Goal: Transaction & Acquisition: Purchase product/service

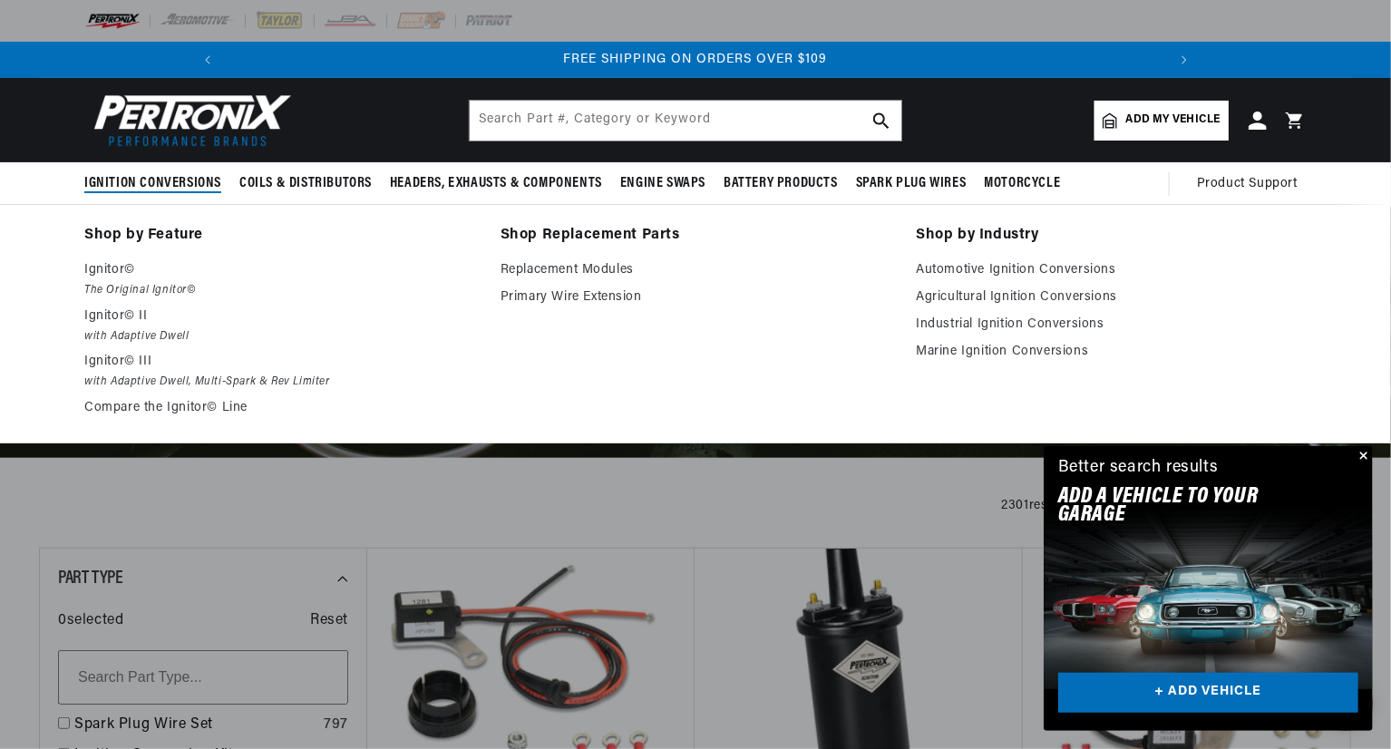
scroll to position [0, 1939]
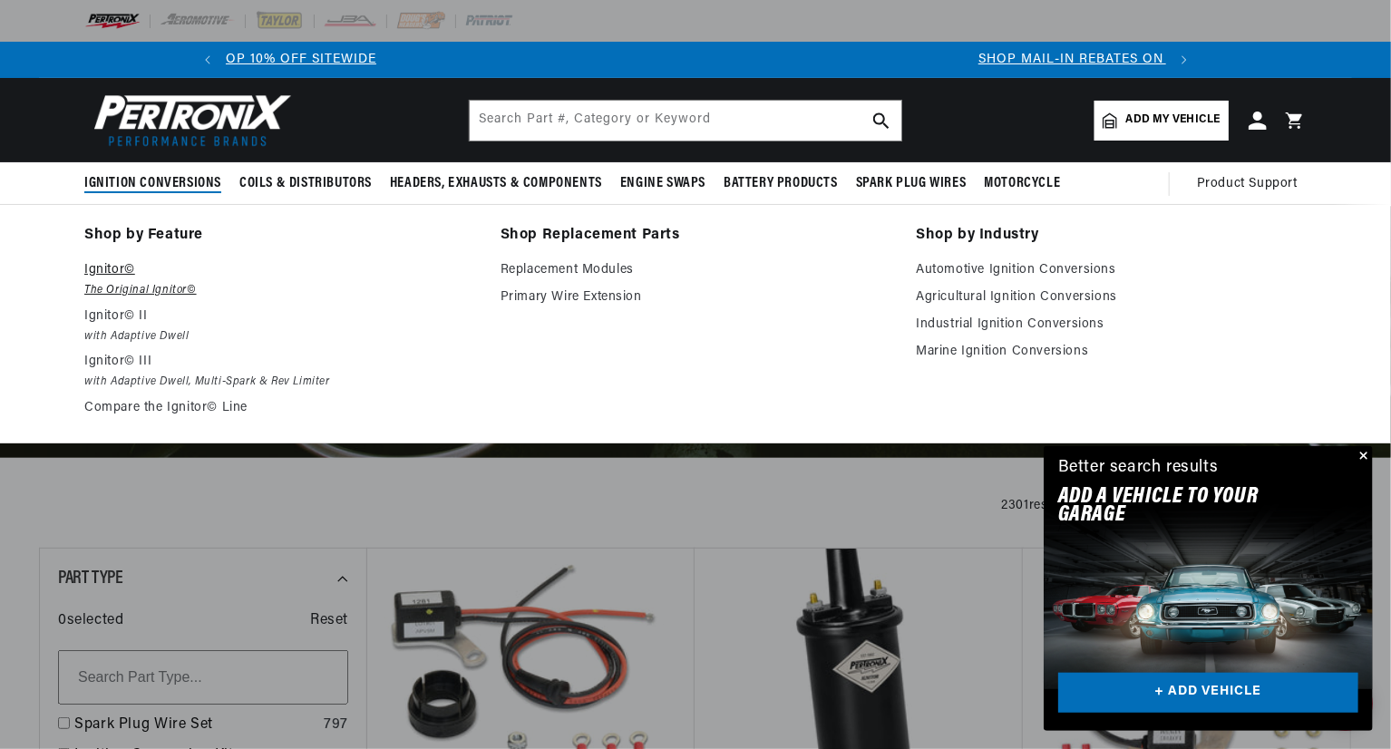
click at [108, 275] on p "Ignitor©" at bounding box center [279, 270] width 391 height 22
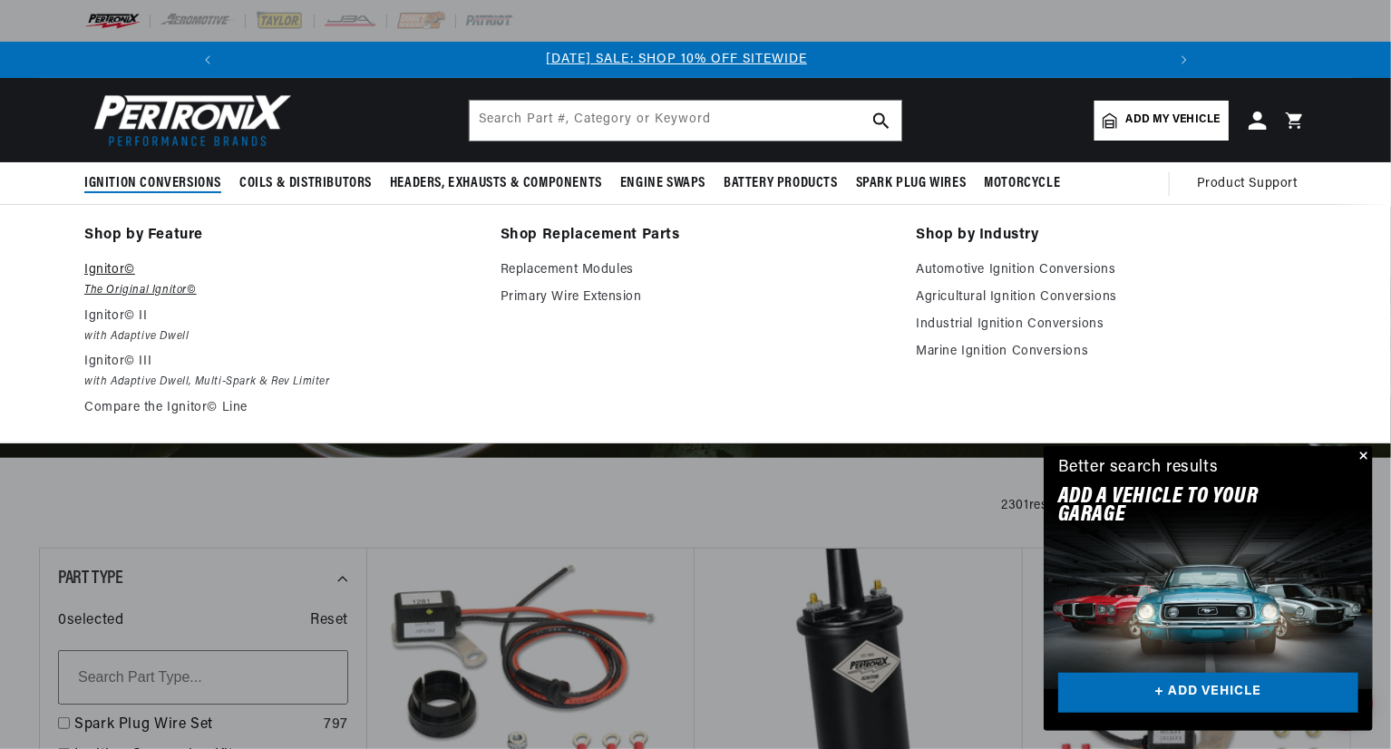
scroll to position [0, 0]
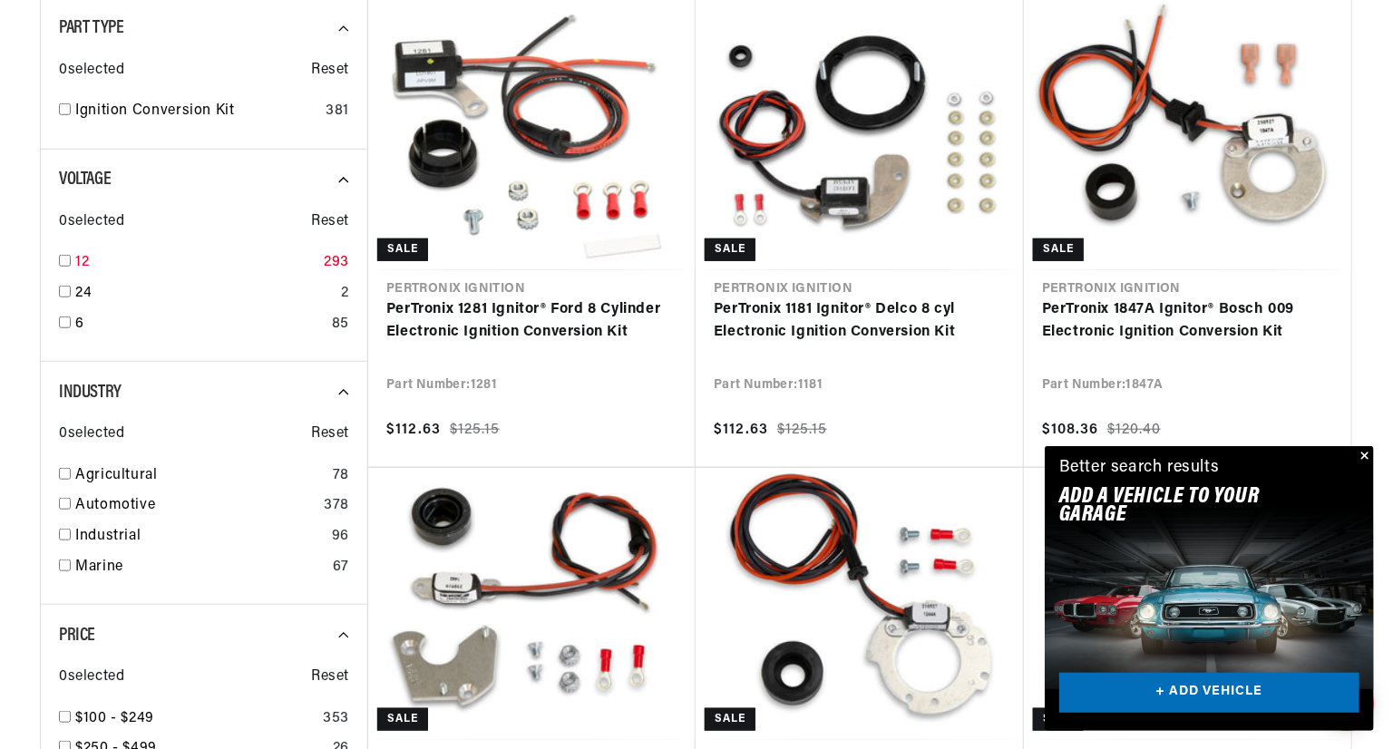
scroll to position [0, 969]
click at [67, 260] on input "checkbox" at bounding box center [64, 261] width 12 height 12
checkbox input "true"
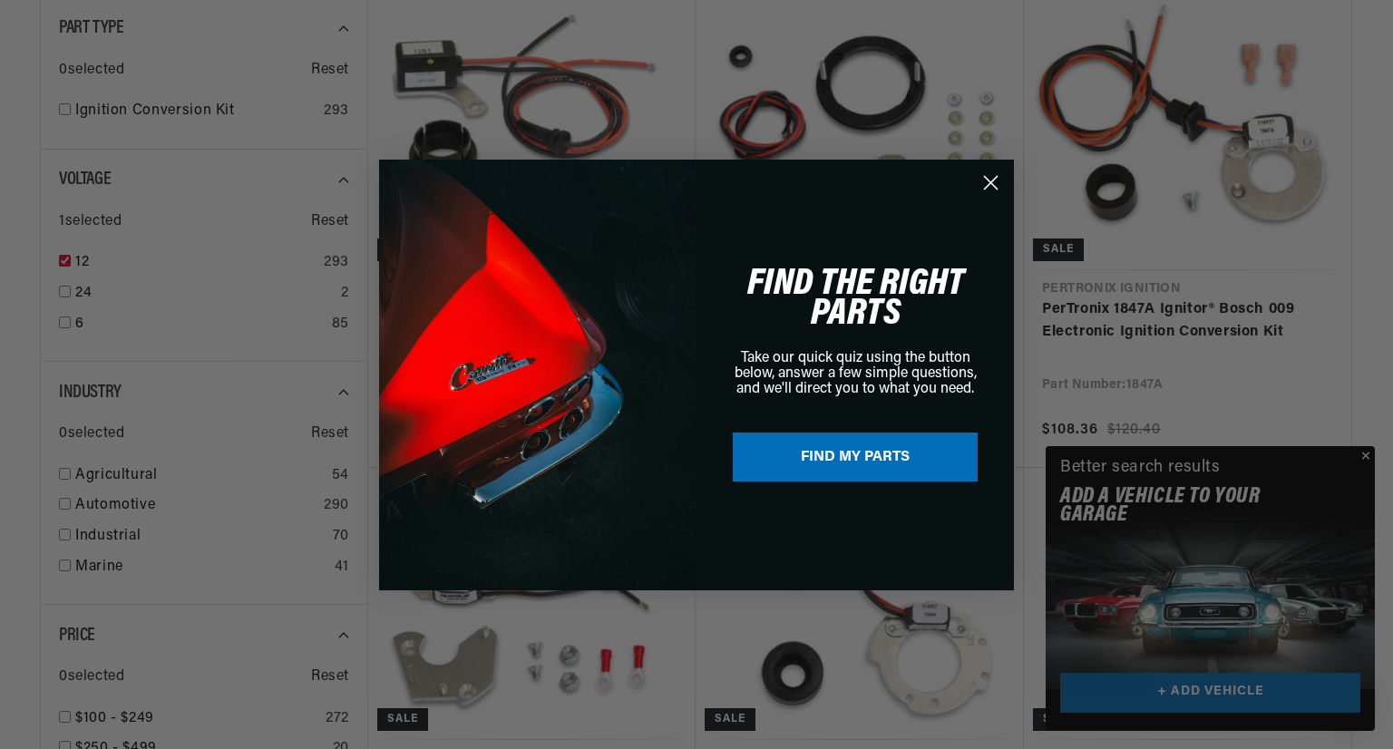
click at [1368, 458] on div "Close dialog FIND THE RIGHT PARTS Take our quick quiz using the button below, a…" at bounding box center [696, 374] width 1393 height 749
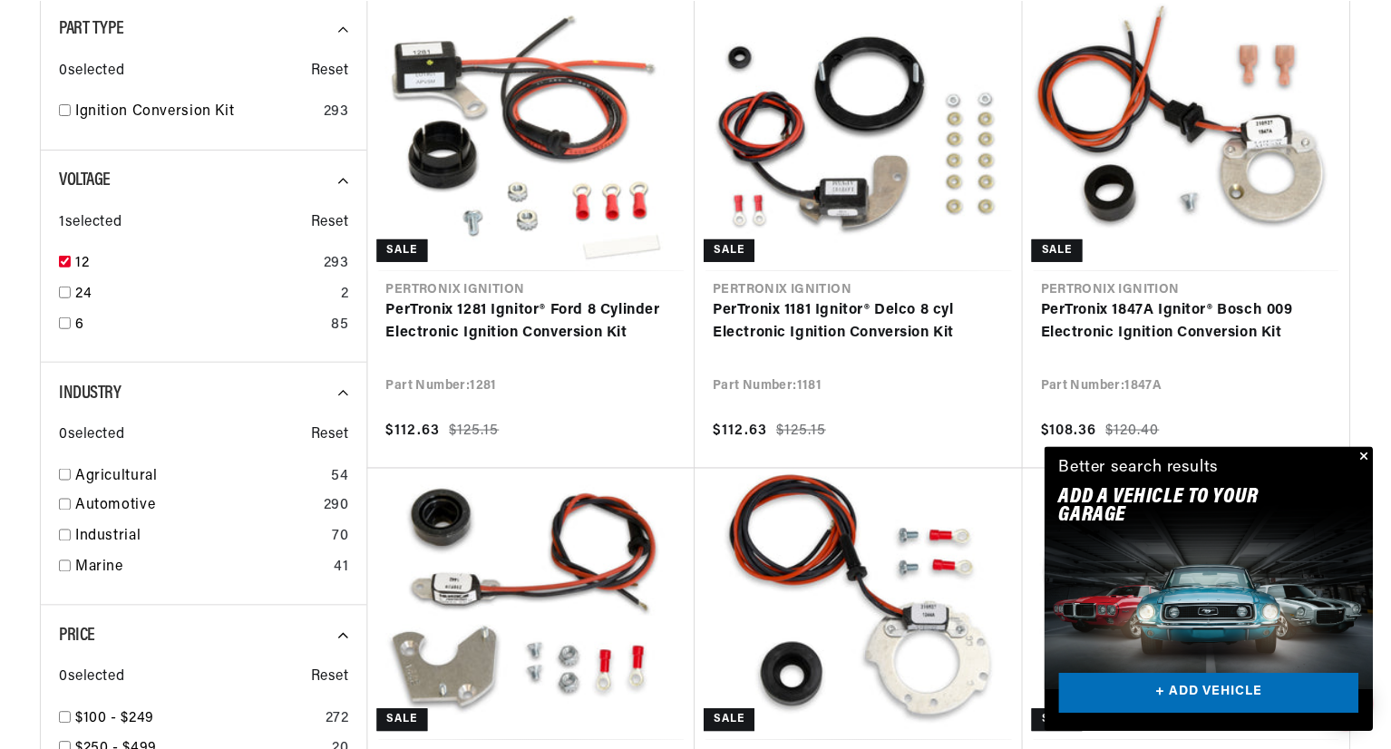
scroll to position [0, 1939]
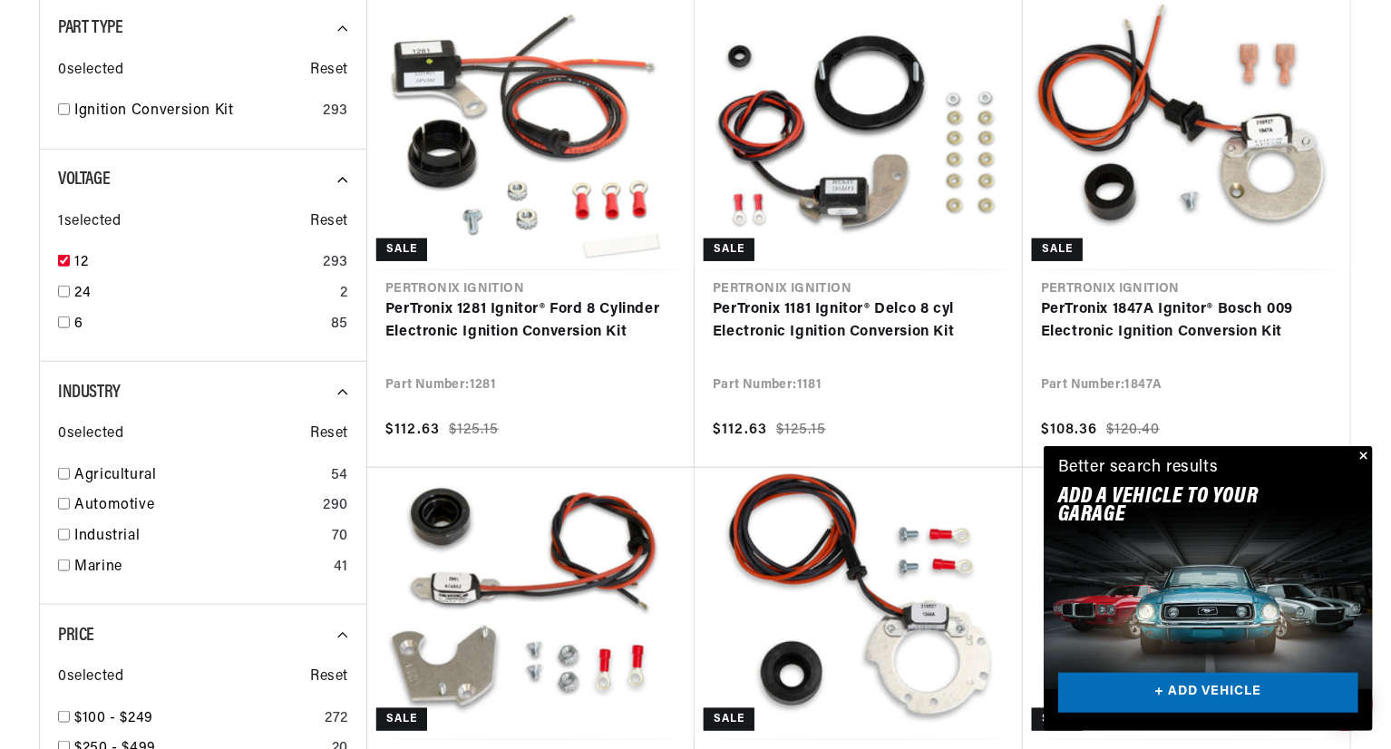
click at [1368, 458] on button "Close" at bounding box center [1362, 457] width 22 height 22
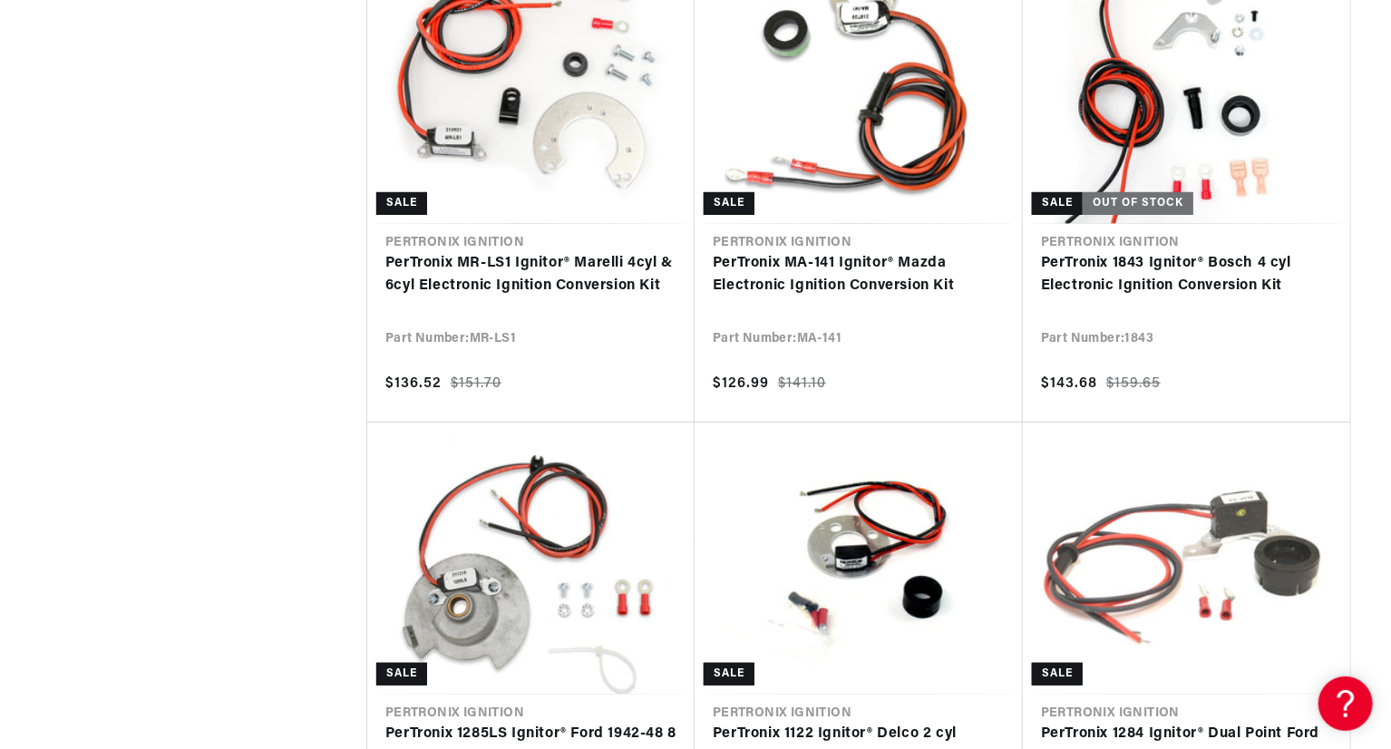
scroll to position [7542, 0]
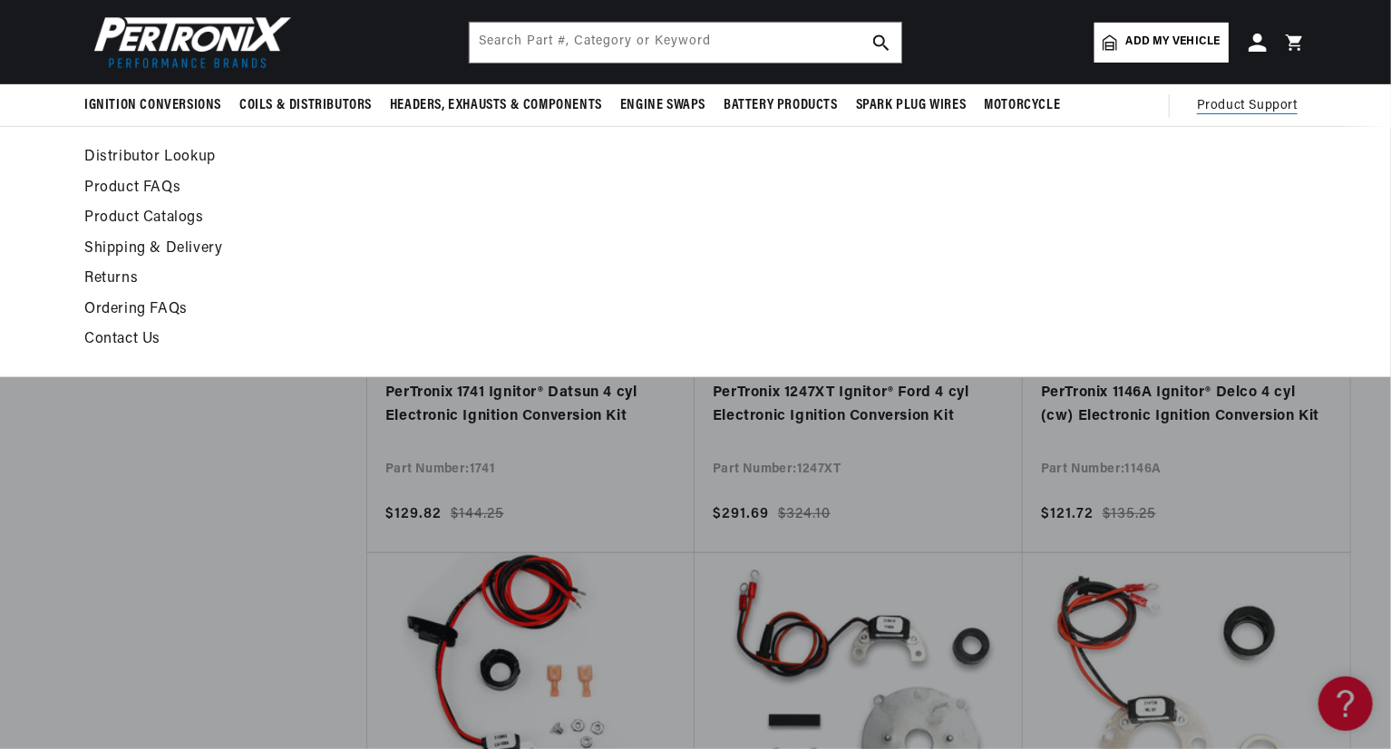
click at [156, 159] on link "Distributor Lookup" at bounding box center [529, 157] width 891 height 25
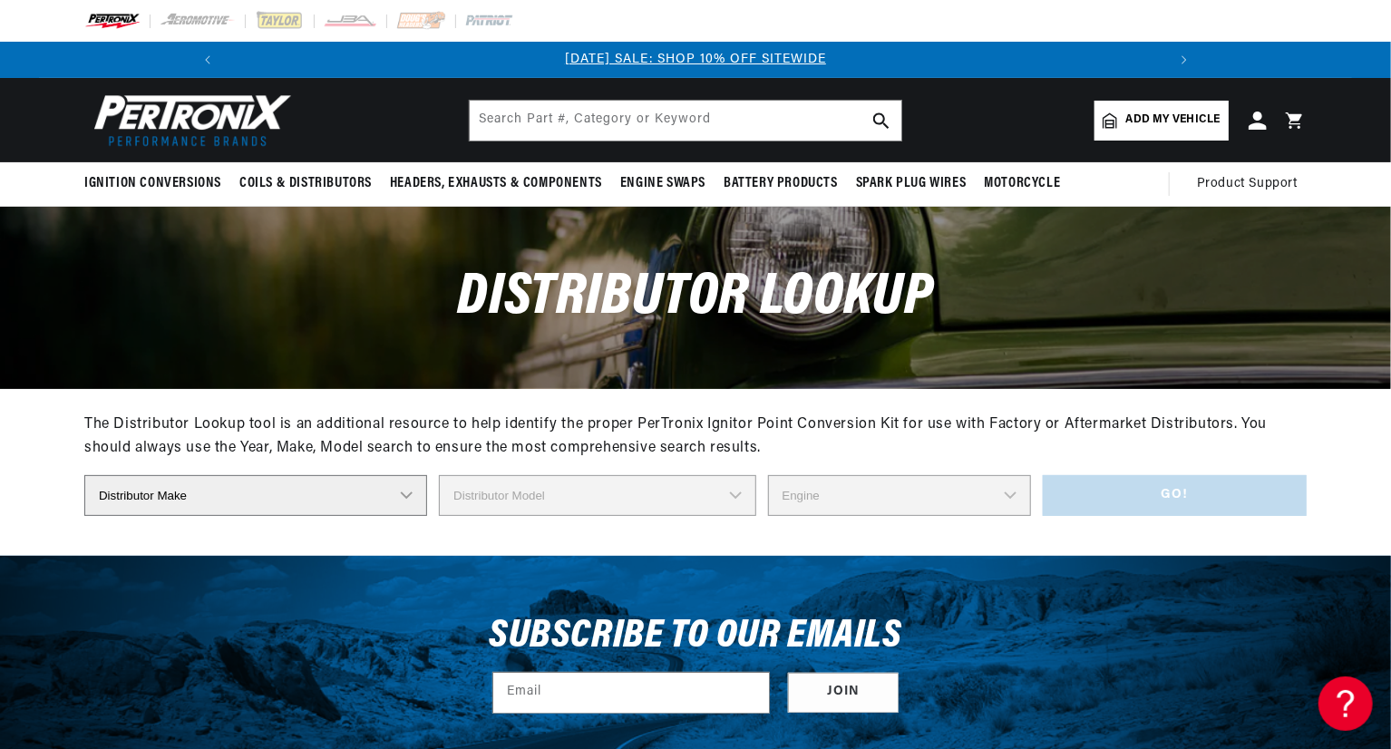
click at [361, 492] on select "Distributor Make Accel Aldon Autolite Bosch Century Chrysler Clark Colt Contine…" at bounding box center [255, 495] width 343 height 41
select select "Ducellier"
click at [84, 475] on select "Distributor Make Accel Aldon Autolite Bosch Century Chrysler Clark Colt Contine…" at bounding box center [255, 495] width 343 height 41
click at [542, 497] on select "Distributor Model 4155 4169 4175 4176 4188 4266 4944 41401 3997B 4155D 4177A 42…" at bounding box center [599, 495] width 328 height 41
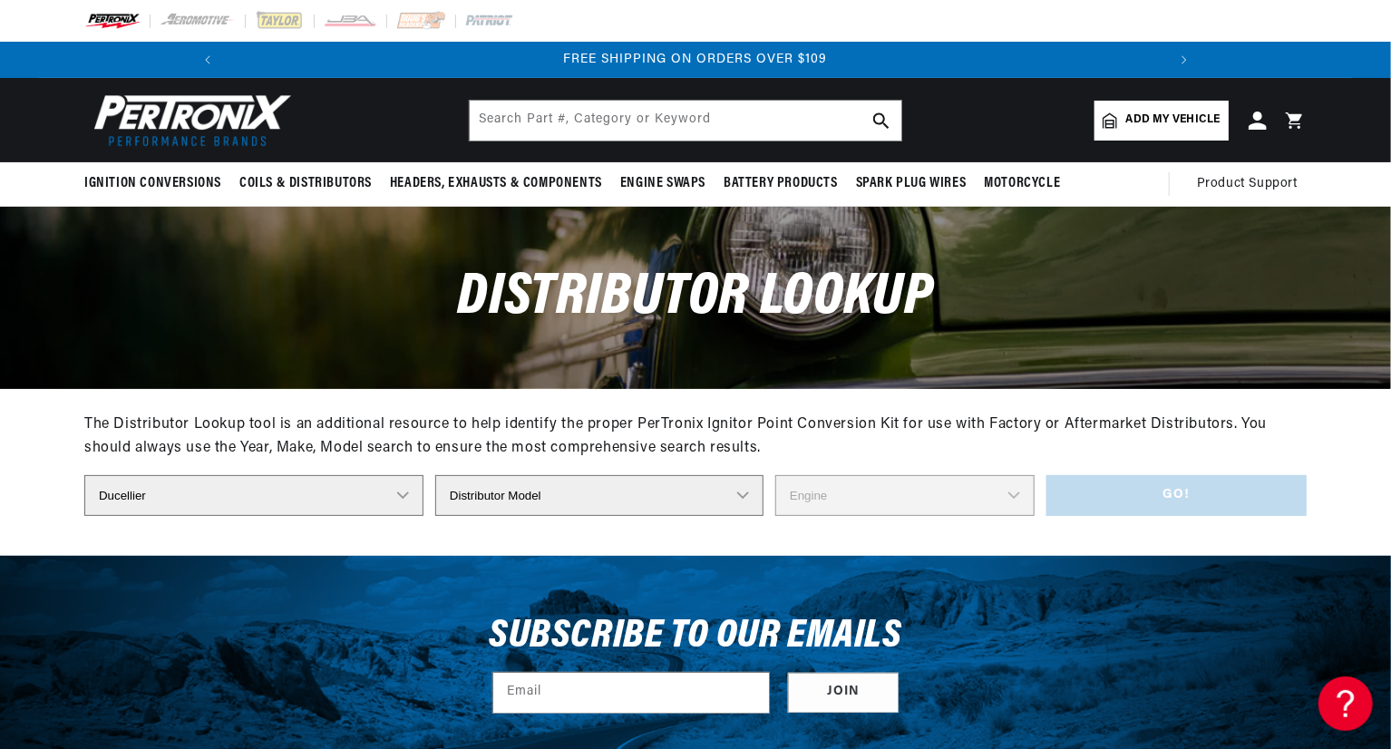
scroll to position [0, 1939]
select select "525424A"
click at [435, 475] on select "Distributor Model 4155 4169 4175 4176 4188 4266 4944 41401 3997B 4155D 4177A 42…" at bounding box center [599, 495] width 328 height 41
click at [913, 502] on select "Engine 4" at bounding box center [904, 495] width 259 height 41
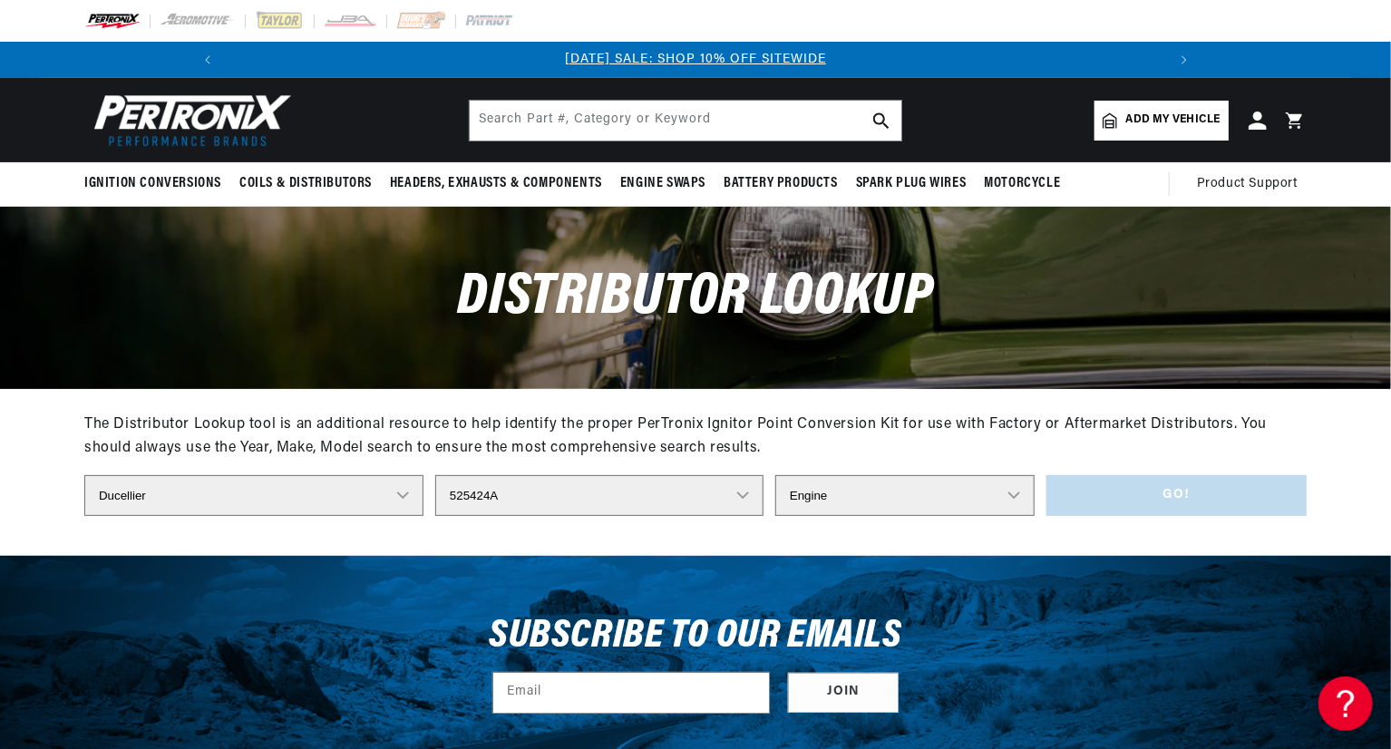
select select "4"
click at [775, 475] on select "Engine 4" at bounding box center [904, 495] width 259 height 41
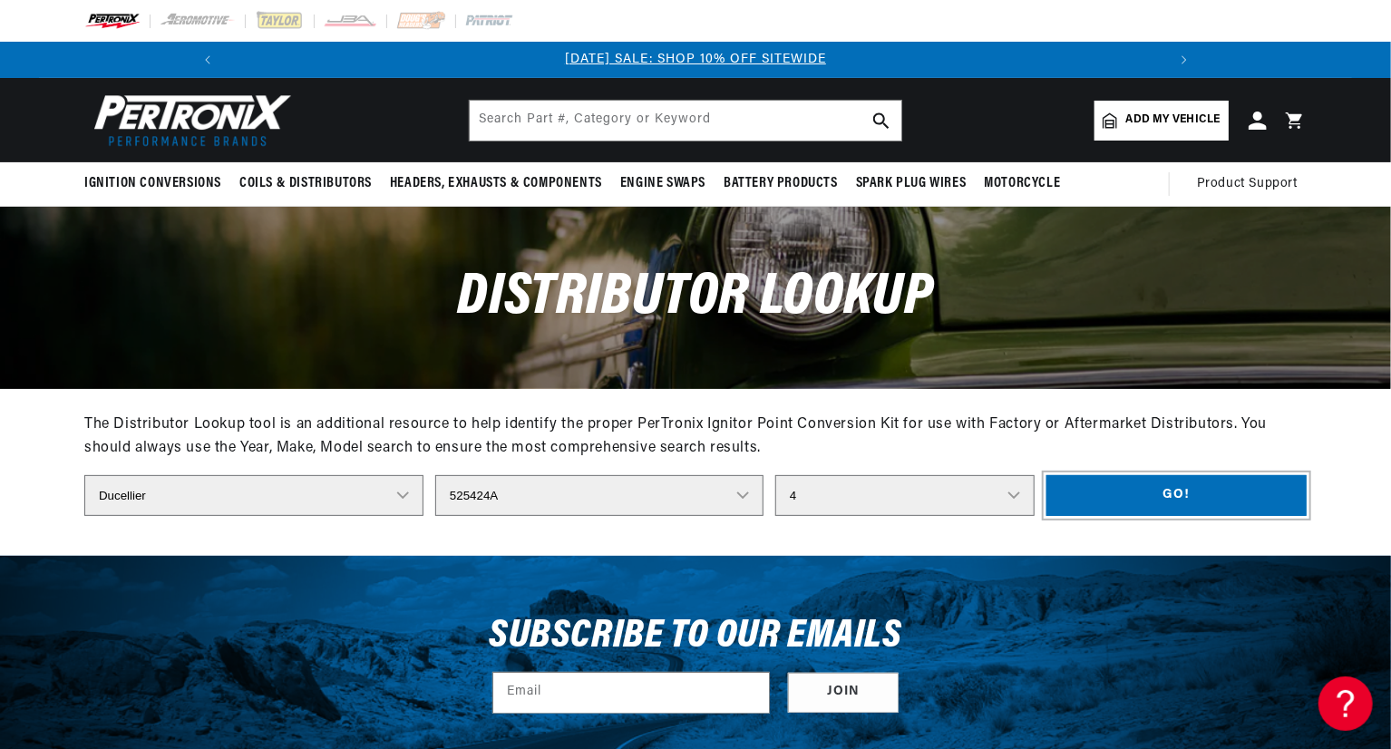
click at [1133, 495] on button "Go!" at bounding box center [1177, 495] width 260 height 41
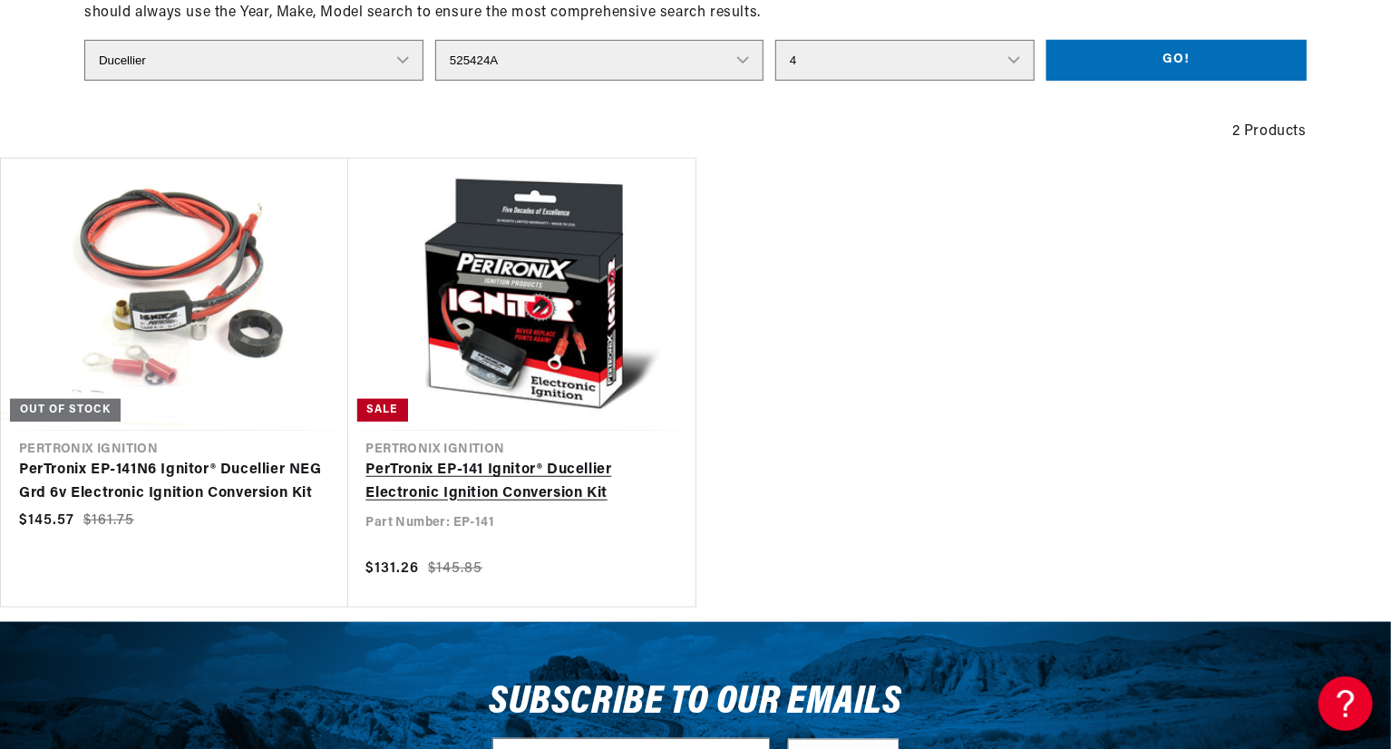
click at [587, 489] on link "PerTronix EP-141 Ignitor® Ducellier Electronic Ignition Conversion Kit" at bounding box center [522, 482] width 312 height 46
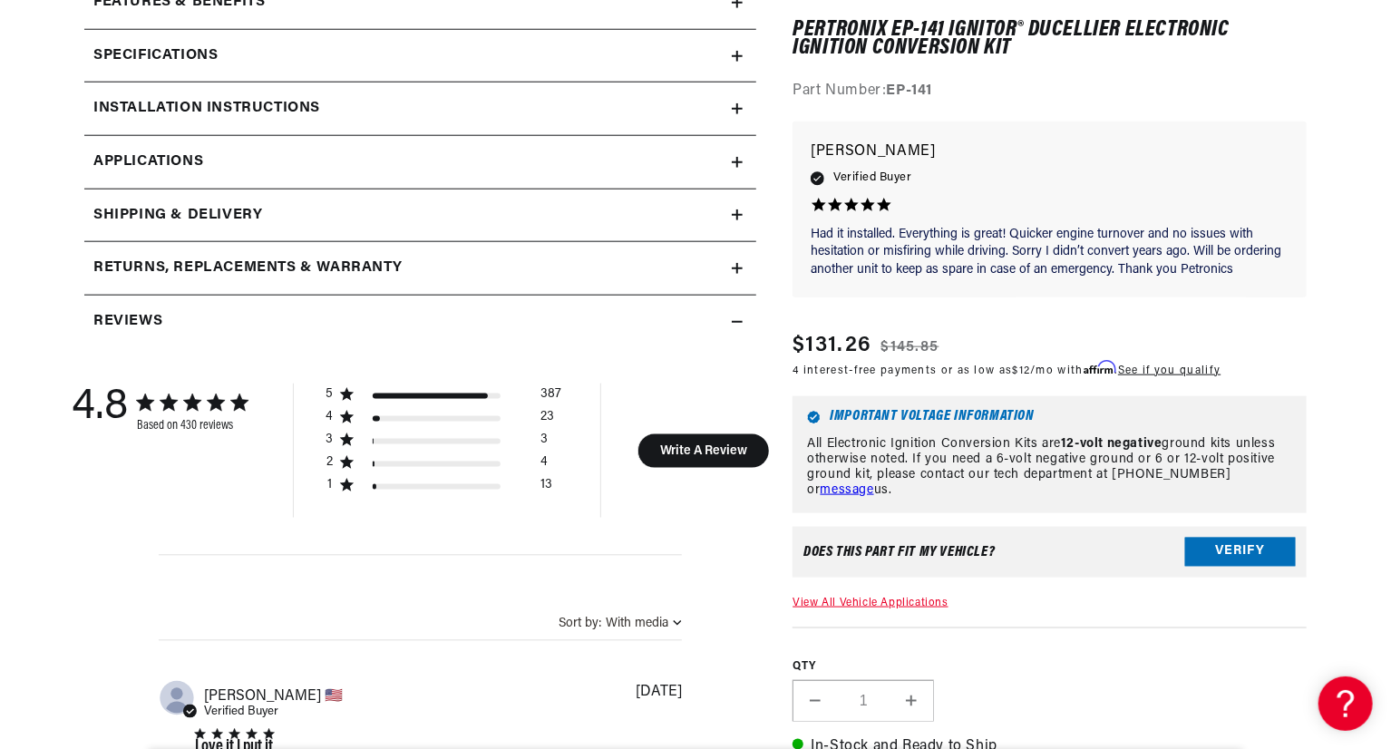
click at [869, 603] on link "View All Vehicle Applications" at bounding box center [870, 603] width 155 height 11
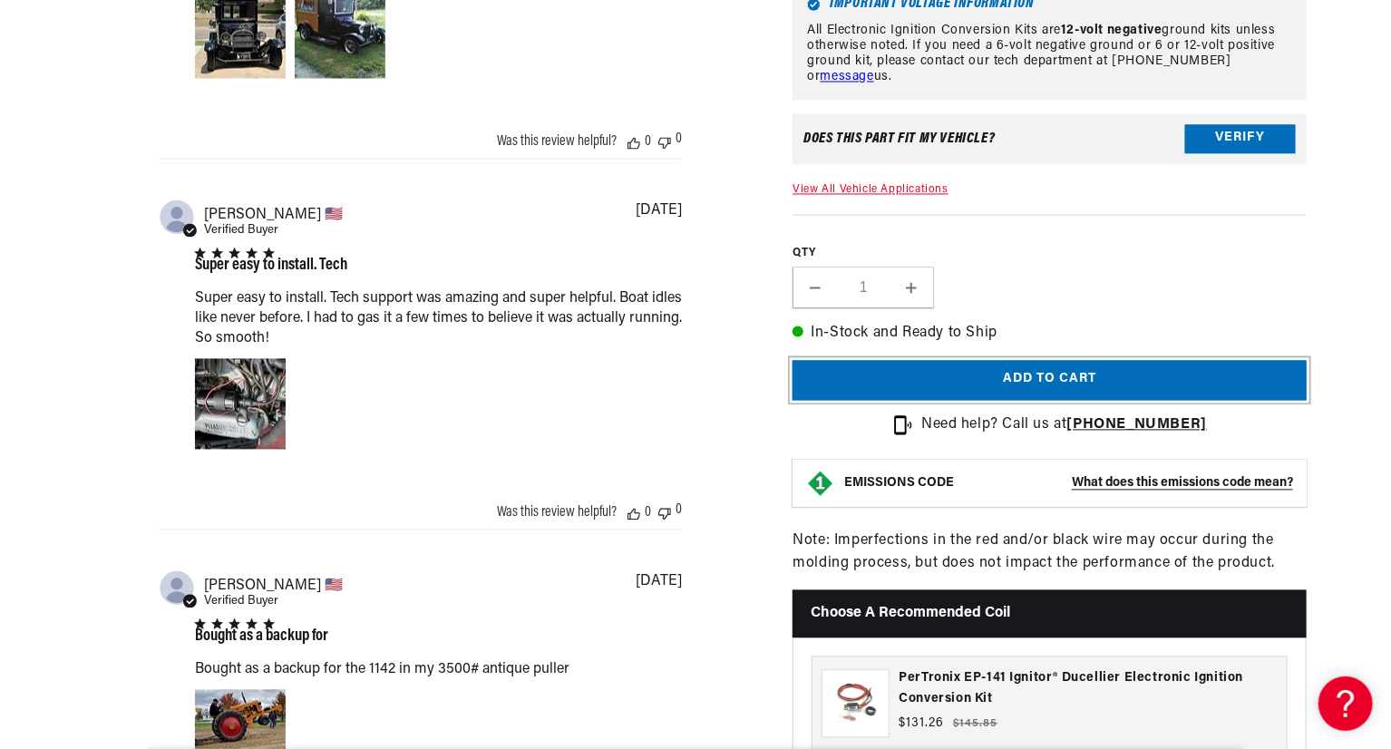
click at [1052, 362] on button "Add to cart" at bounding box center [1050, 381] width 514 height 41
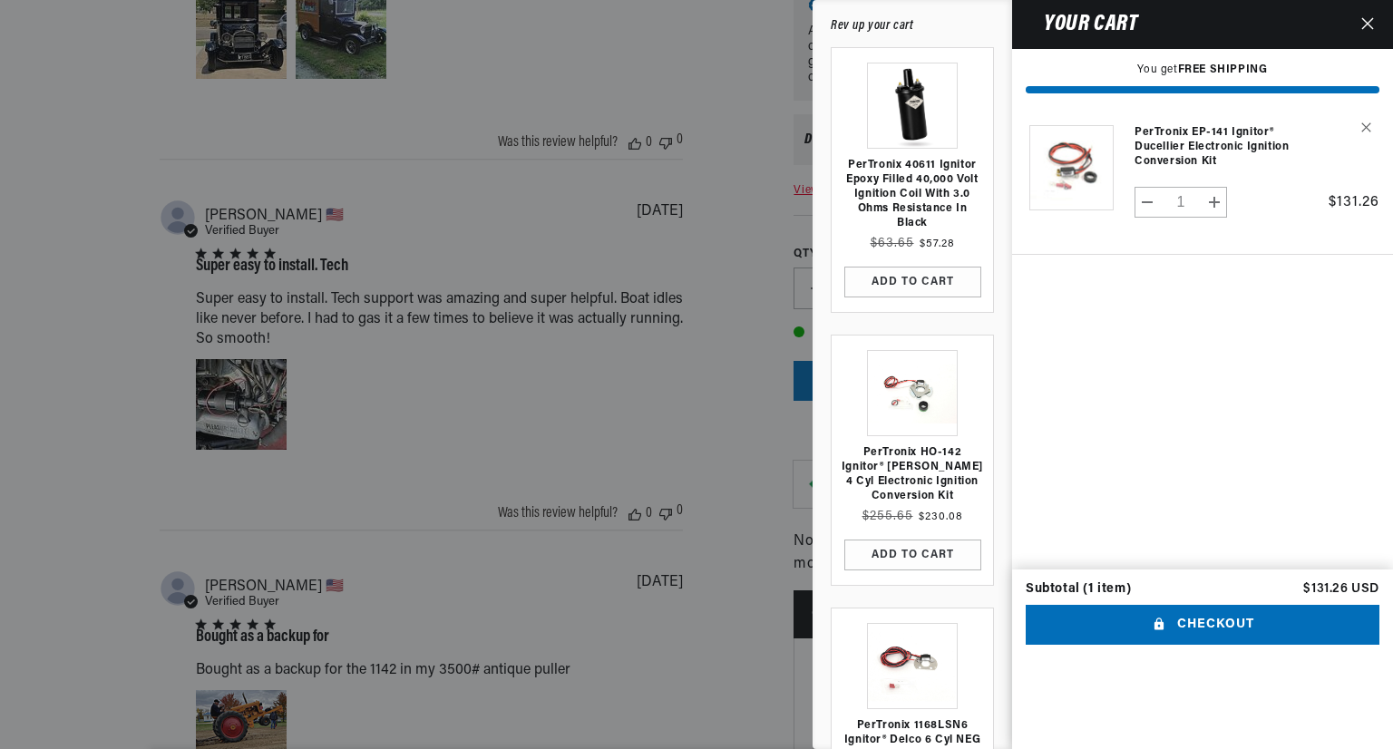
scroll to position [0, 969]
click at [1211, 646] on button "Checkout" at bounding box center [1203, 625] width 354 height 41
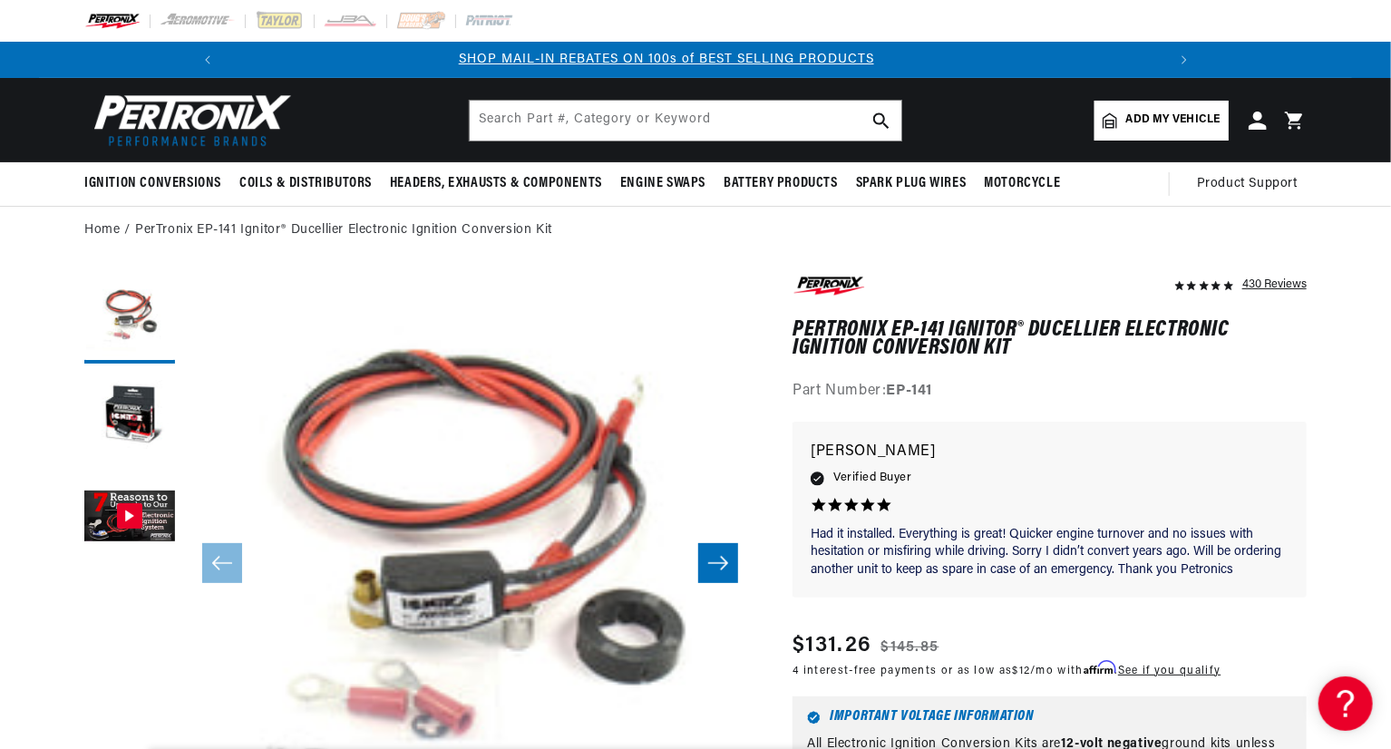
click at [1296, 120] on icon at bounding box center [1293, 120] width 17 height 17
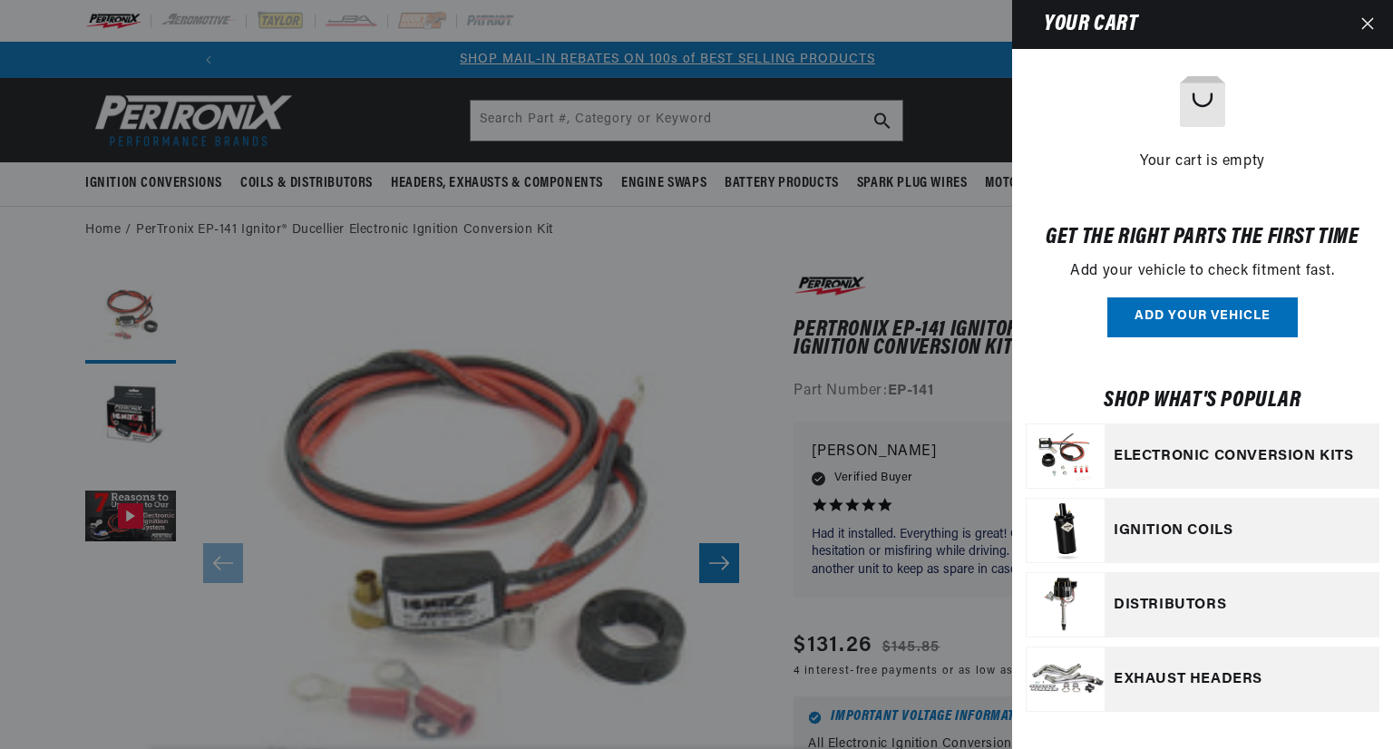
click at [1370, 30] on button "Close" at bounding box center [1368, 24] width 40 height 49
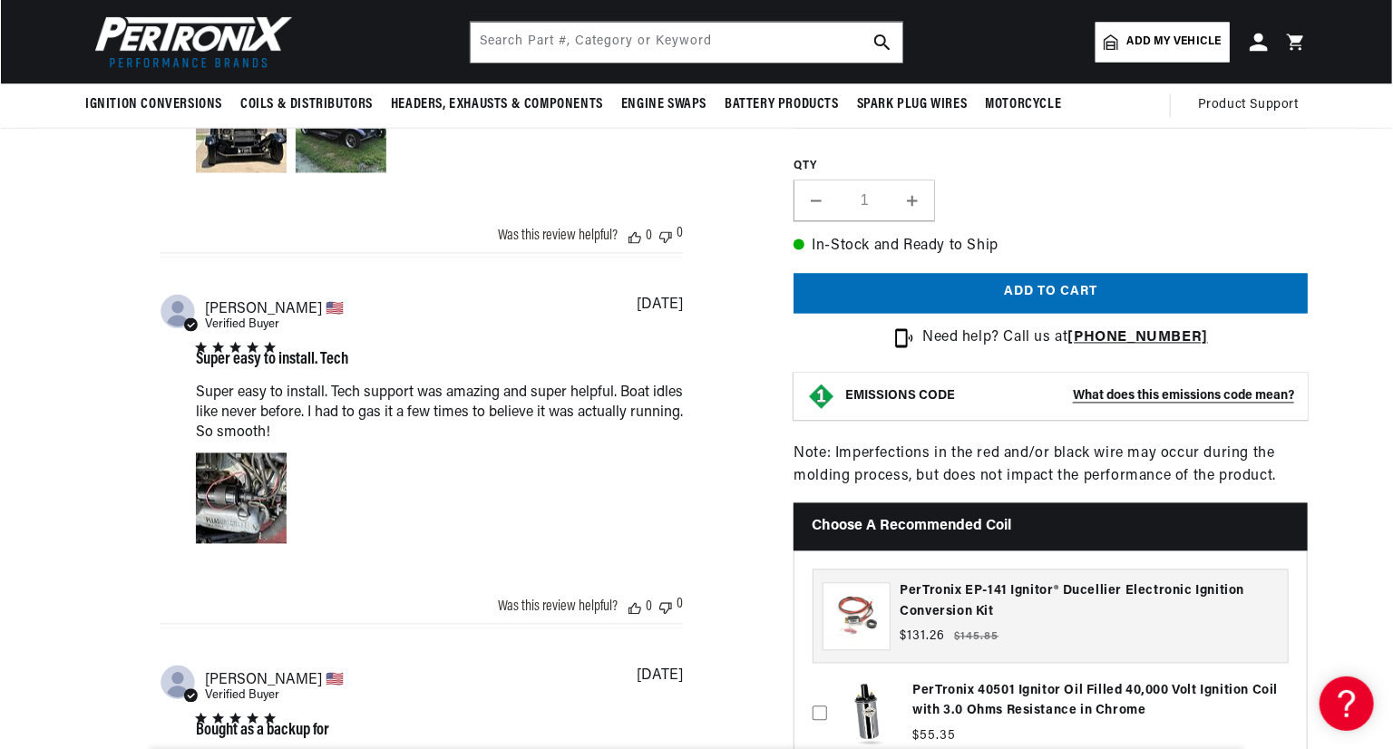
scroll to position [1628, 0]
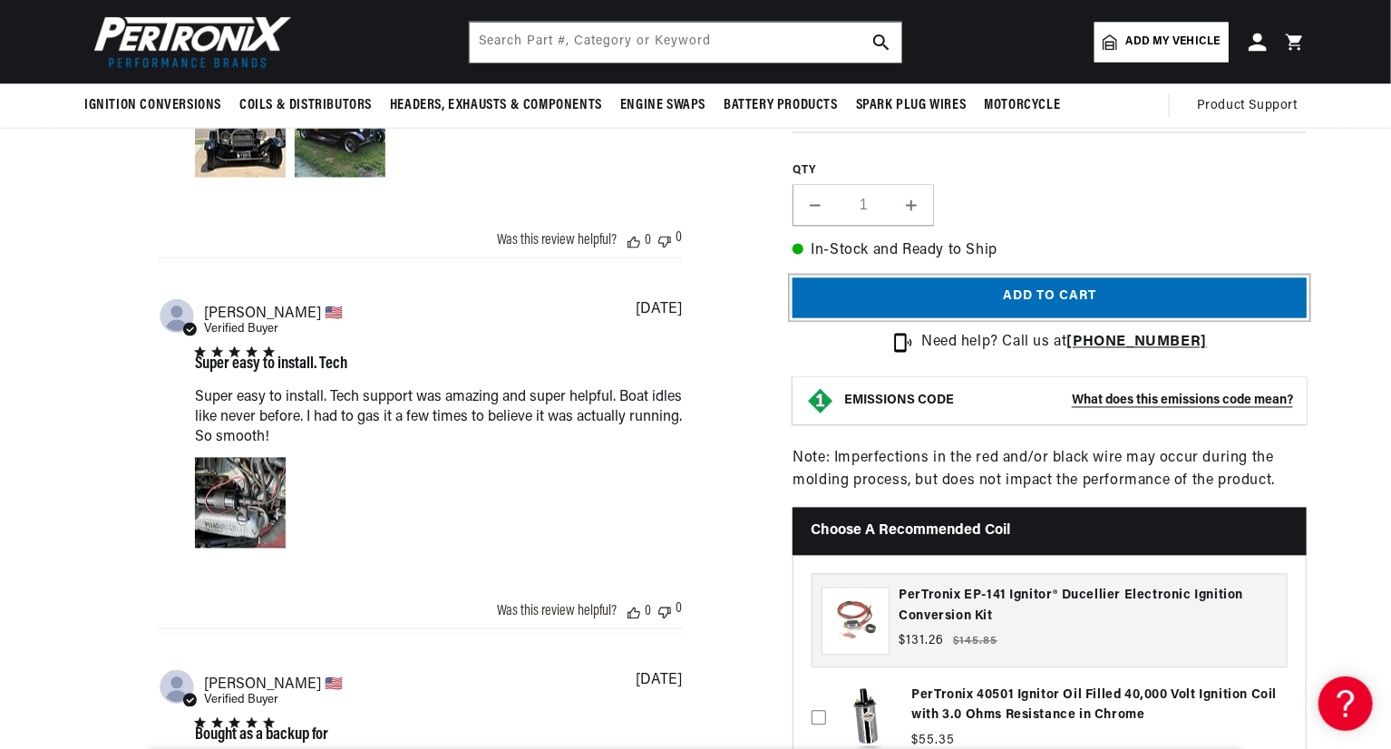
click at [1088, 287] on button "Add to cart" at bounding box center [1050, 298] width 514 height 41
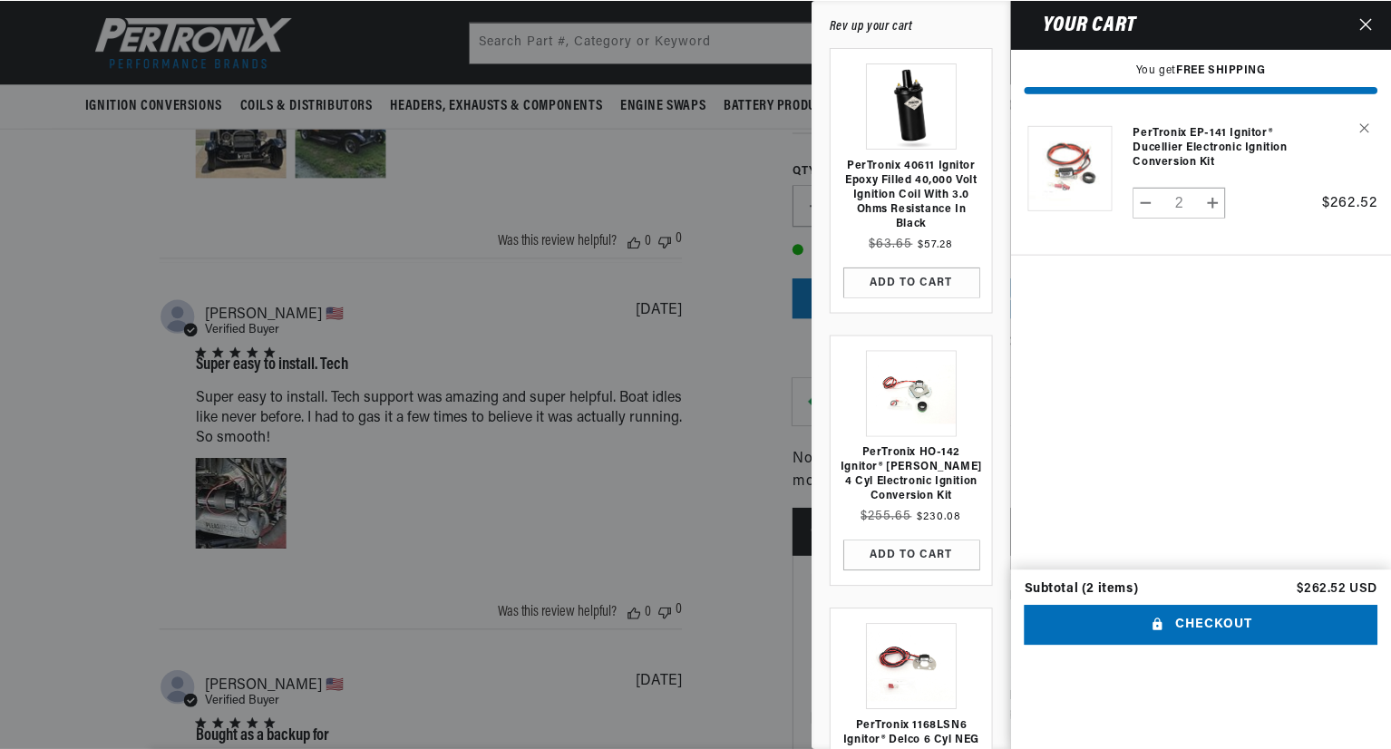
scroll to position [0, 0]
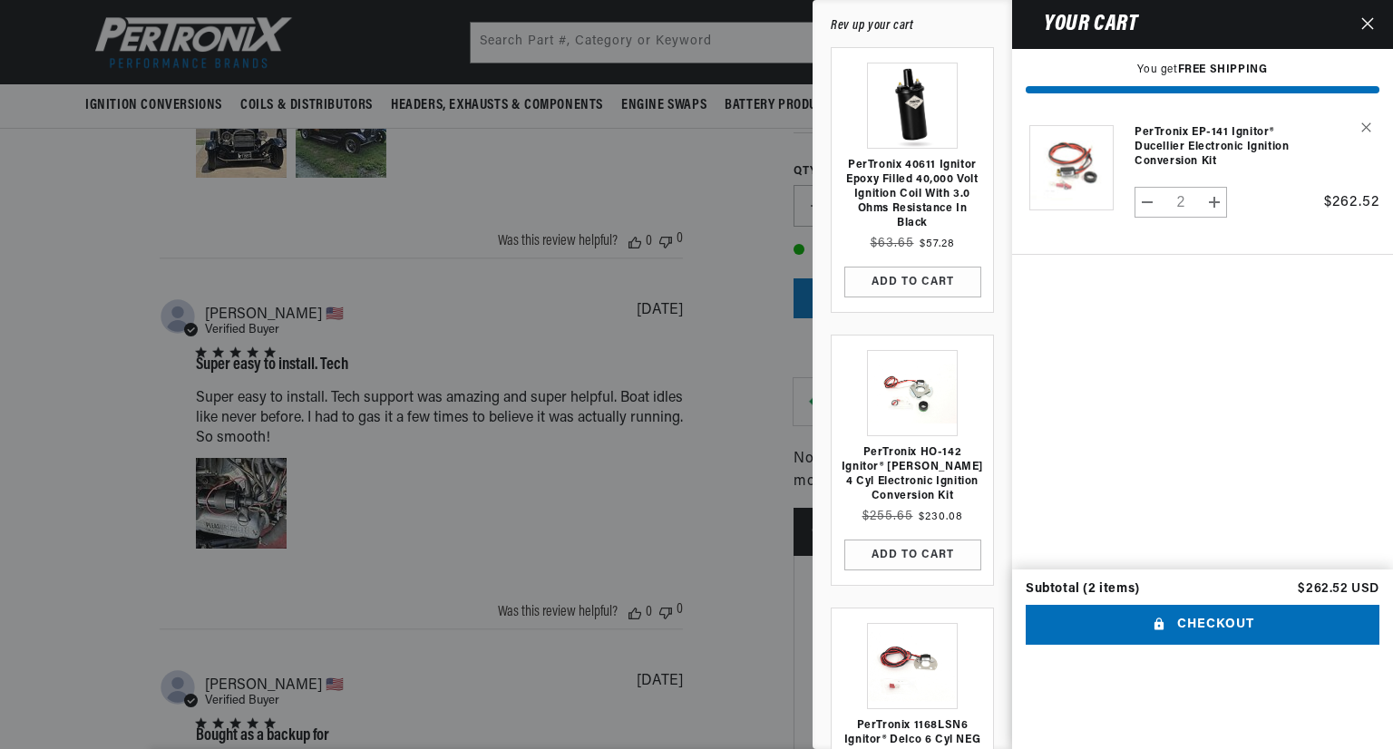
click at [1141, 209] on button "Decrease quantity for PerTronix EP-141 Ignitor® Ducellier Electronic Ignition C…" at bounding box center [1147, 202] width 24 height 31
type input "1"
click at [1365, 25] on icon "Close" at bounding box center [1367, 23] width 13 height 13
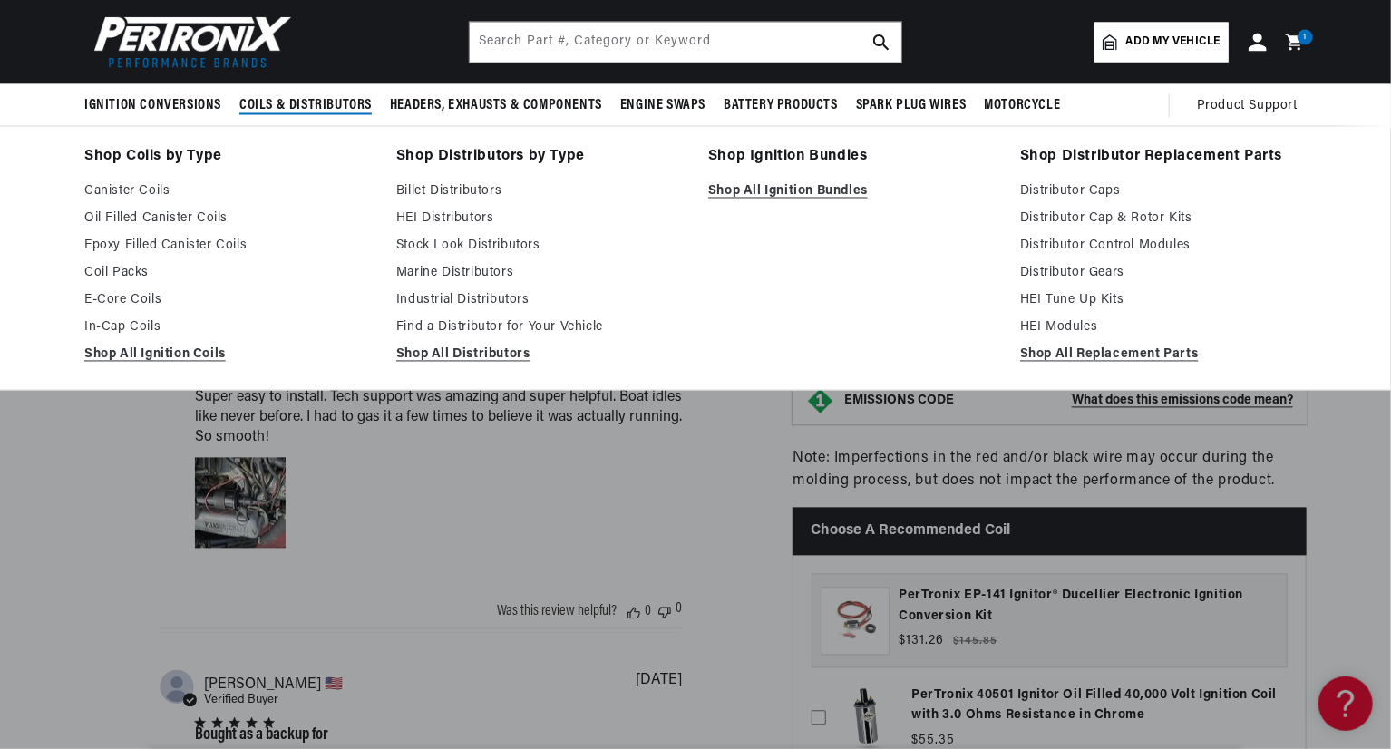
scroll to position [0, 1939]
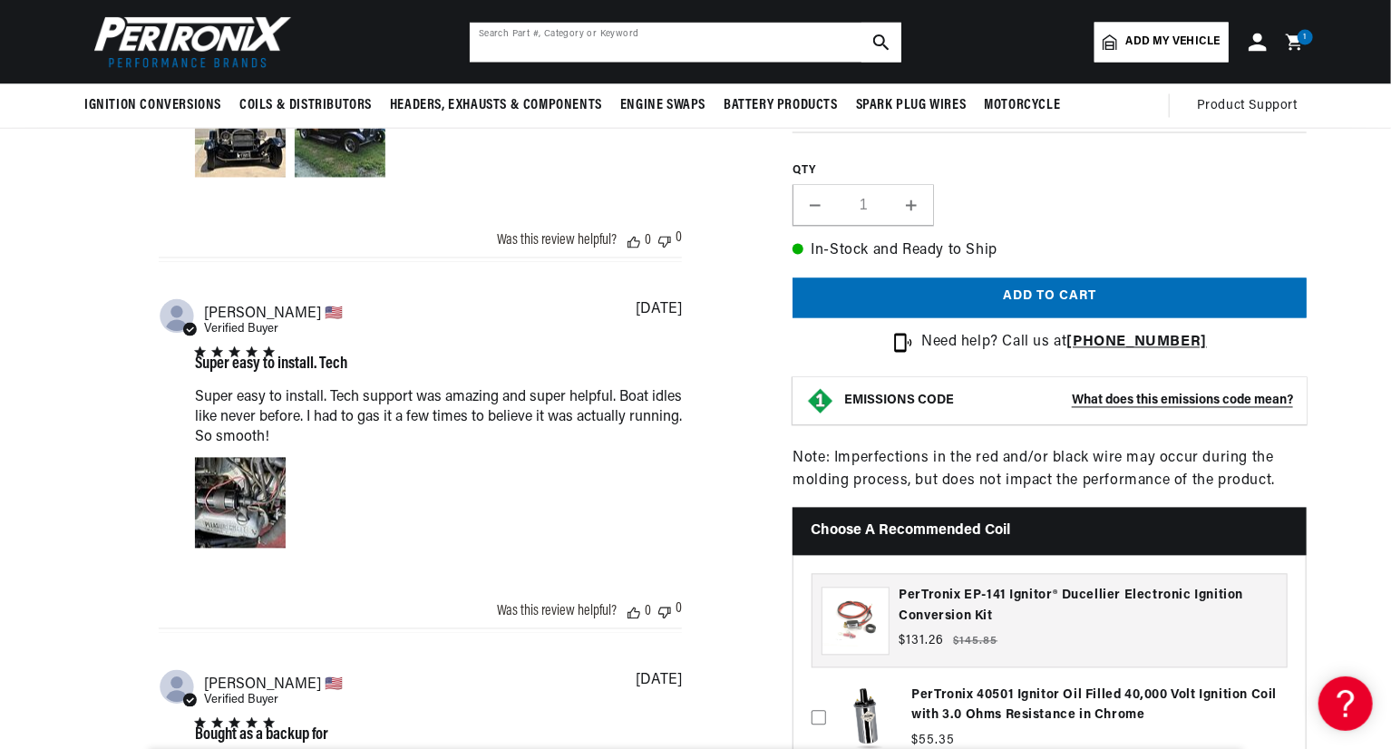
click at [604, 48] on input "text" at bounding box center [686, 43] width 432 height 40
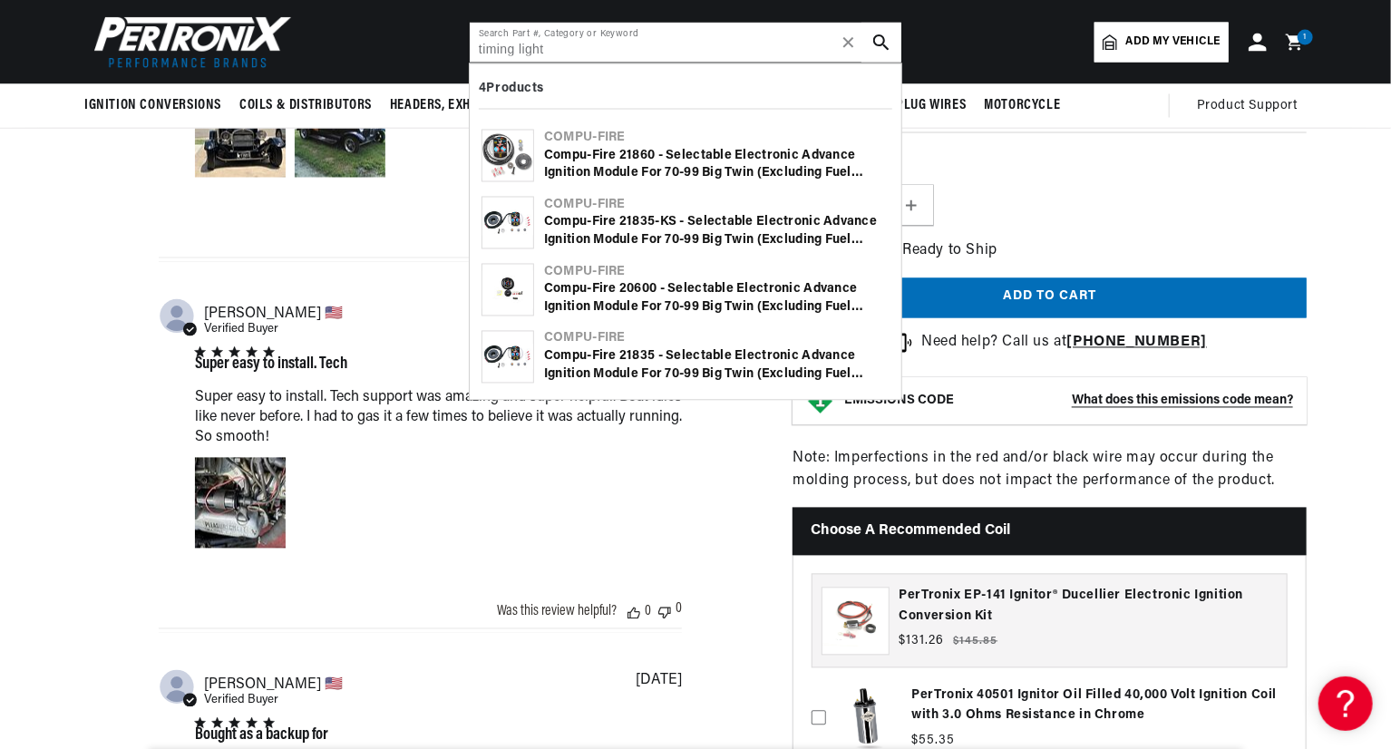
scroll to position [0, 969]
type input "timing light"
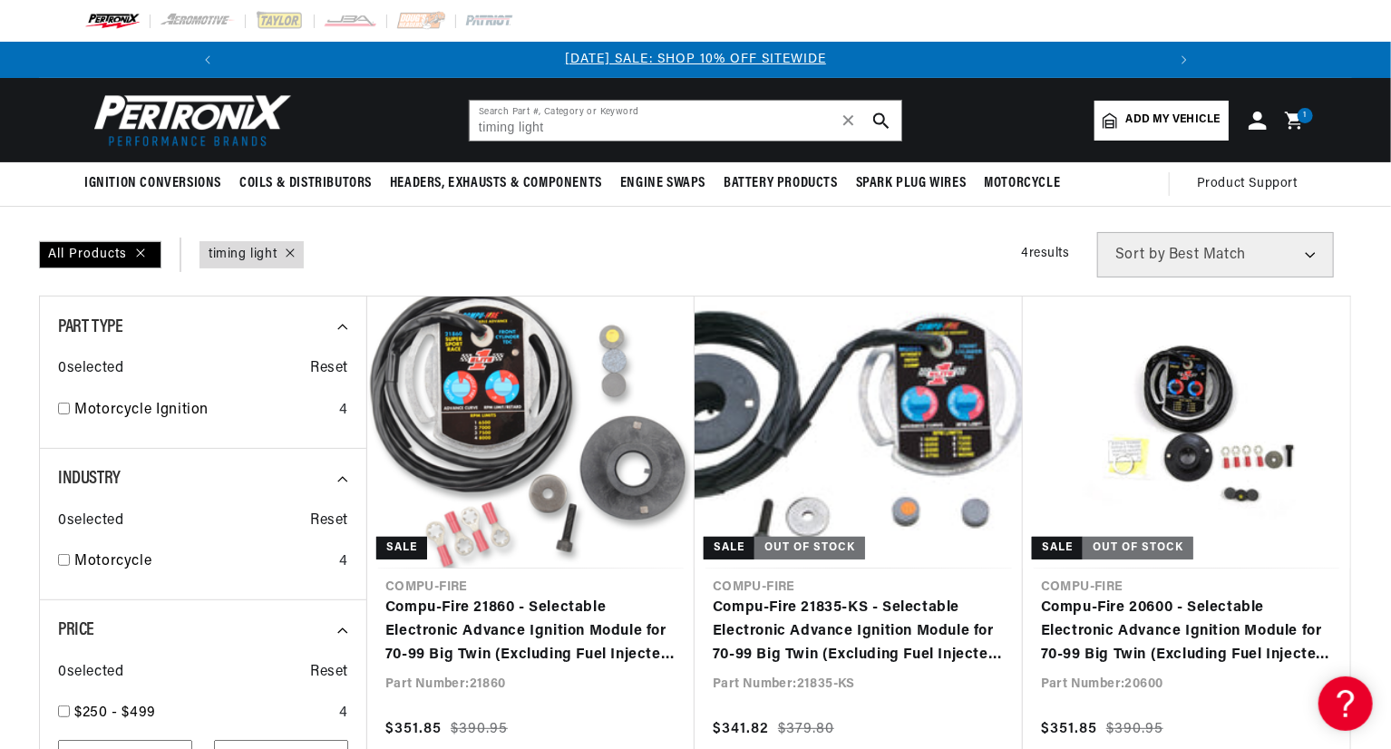
click at [1294, 121] on icon at bounding box center [1297, 121] width 43 height 22
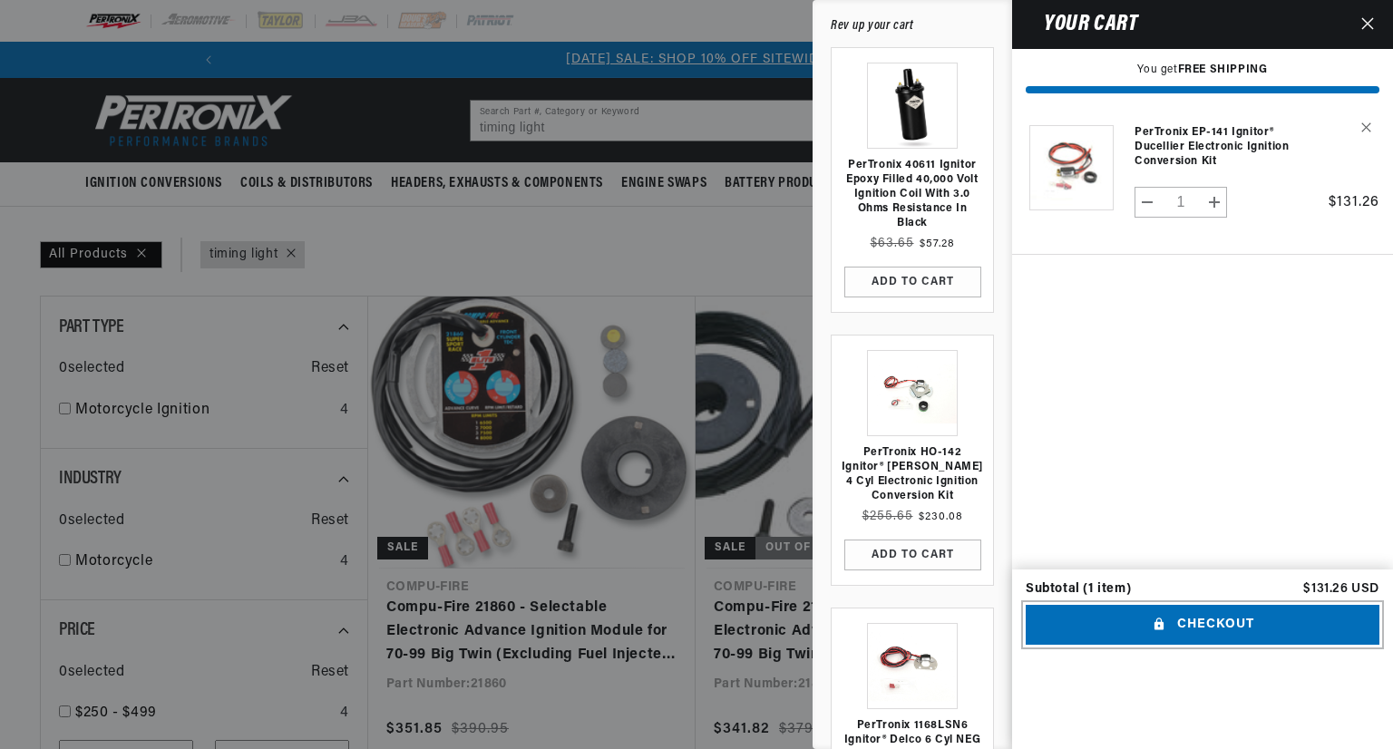
click at [1216, 646] on button "Checkout" at bounding box center [1203, 625] width 354 height 41
